Goal: Information Seeking & Learning: Check status

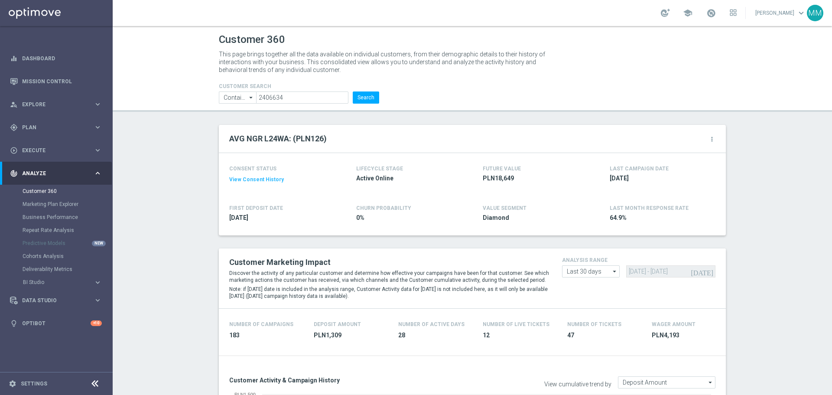
click at [368, 90] on form "CUSTOMER SEARCH Contains Contains arrow_drop_down Show Selected 0 of NaN Contai…" at bounding box center [299, 93] width 160 height 20
click at [369, 95] on button "Search" at bounding box center [366, 97] width 26 height 12
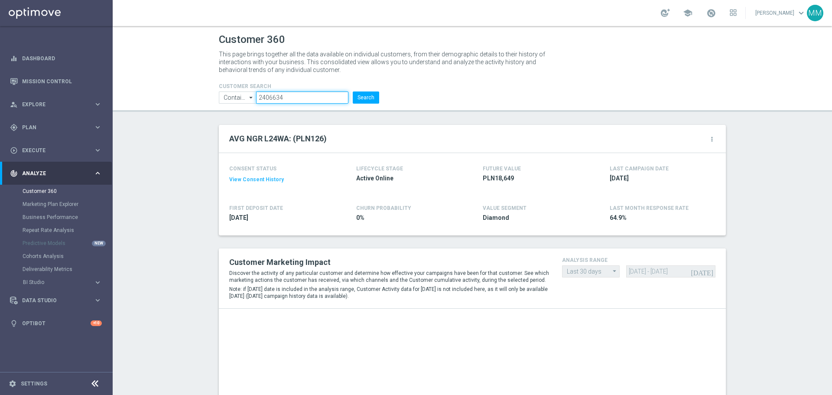
click at [309, 96] on input "2406634" at bounding box center [302, 97] width 92 height 12
paste input "361587"
click at [362, 96] on button "Search" at bounding box center [366, 97] width 26 height 12
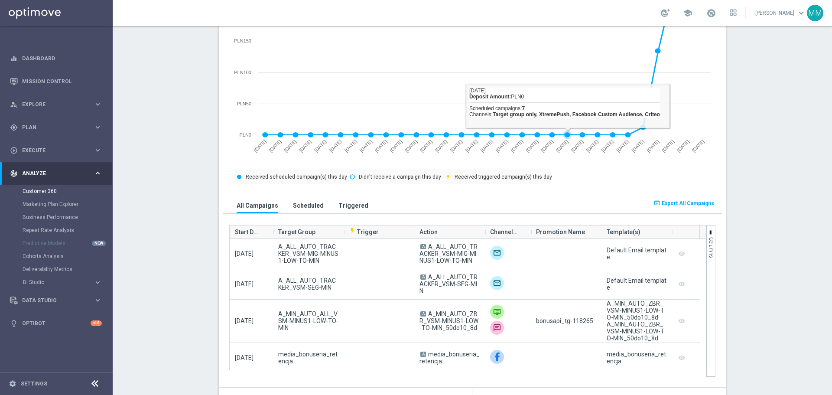
scroll to position [477, 0]
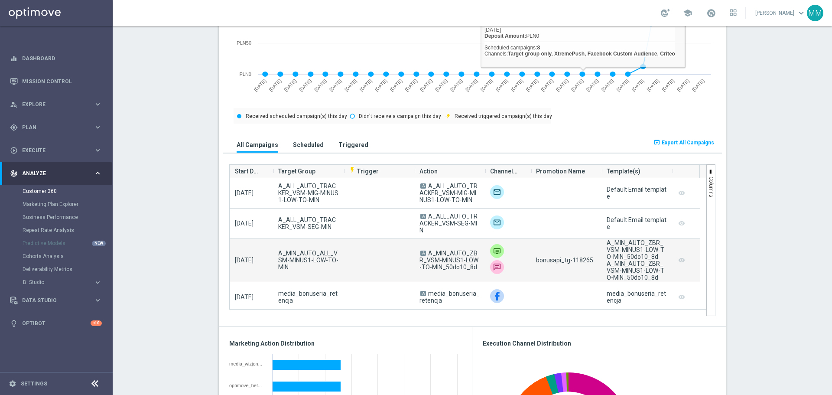
click at [576, 266] on div "bonusapi_tg-118265" at bounding box center [566, 260] width 71 height 43
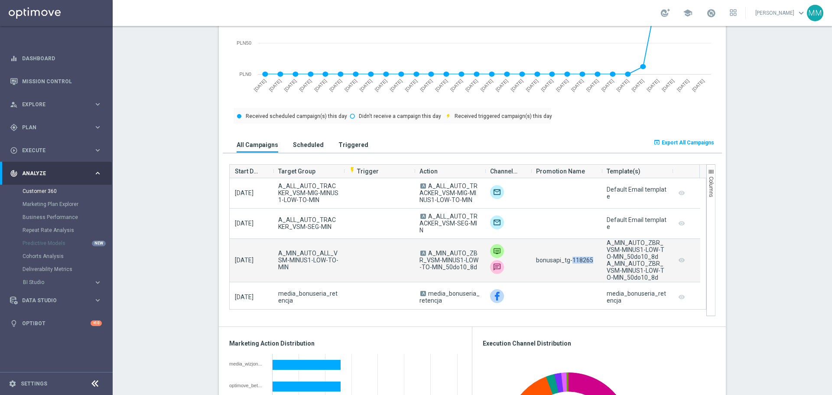
click at [576, 266] on div "bonusapi_tg-118265" at bounding box center [566, 260] width 71 height 43
copy span "118265"
click at [577, 260] on span "bonusapi_tg-118265" at bounding box center [564, 260] width 57 height 7
drag, startPoint x: 472, startPoint y: 272, endPoint x: 426, endPoint y: 252, distance: 49.5
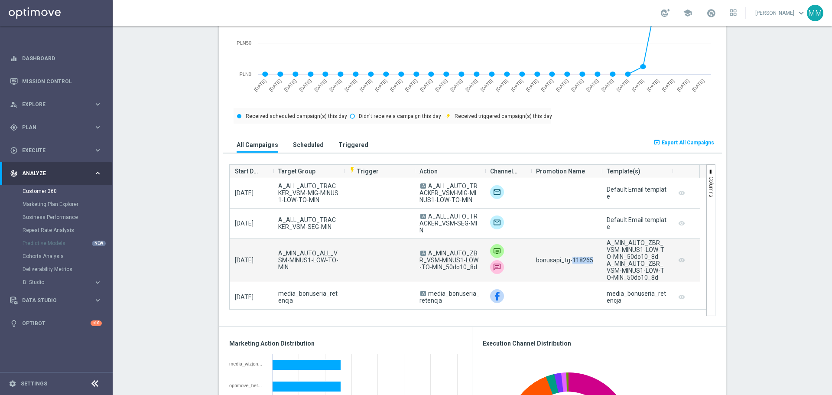
click at [426, 252] on span "A A_MIN_AUTO_ZBR_VSM-MINUS1-LOW-TO-MIN_50do10_8d" at bounding box center [450, 260] width 60 height 21
copy span "A_MIN_AUTO_ZBR_VSM-MINUS1-LOW-TO-MIN_50do10_8d"
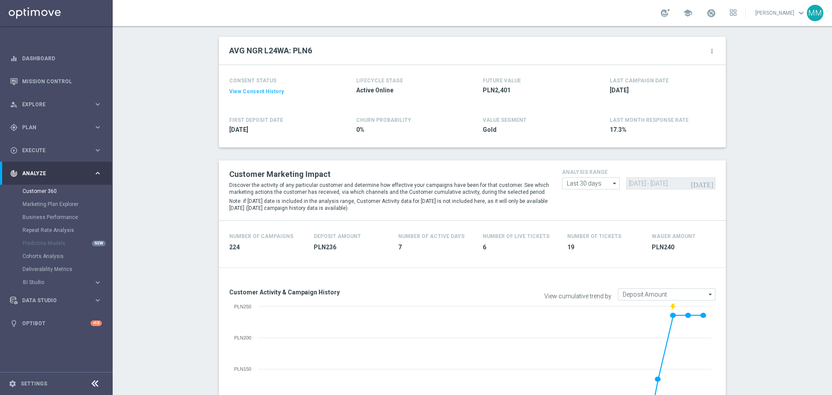
scroll to position [0, 0]
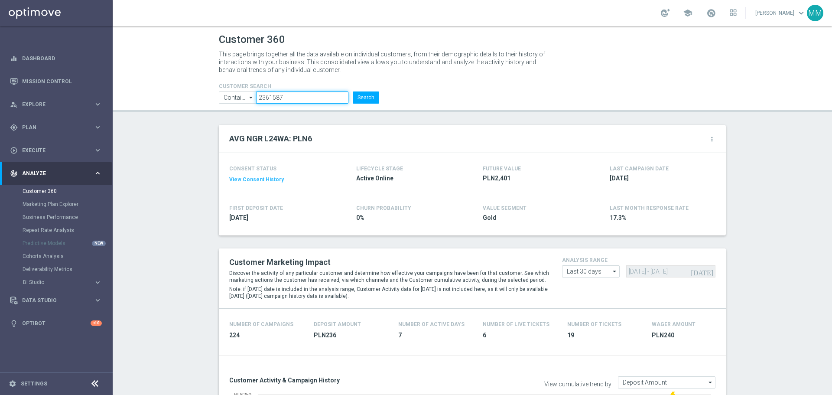
click at [333, 94] on input "2361587" at bounding box center [302, 97] width 92 height 12
paste input "1982171"
type input "1982171"
click at [363, 94] on button "Search" at bounding box center [366, 97] width 26 height 12
